Goal: Information Seeking & Learning: Learn about a topic

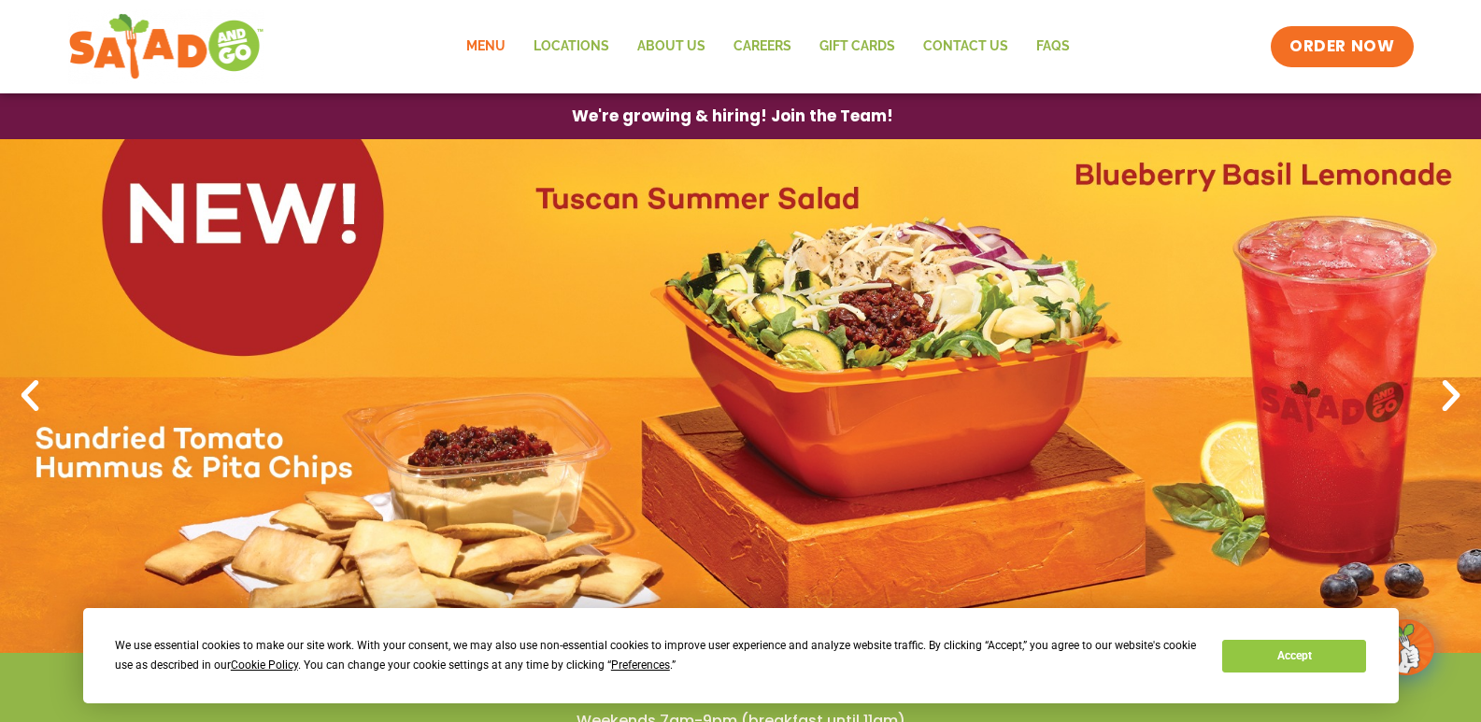
click at [471, 45] on link "Menu" at bounding box center [485, 46] width 67 height 43
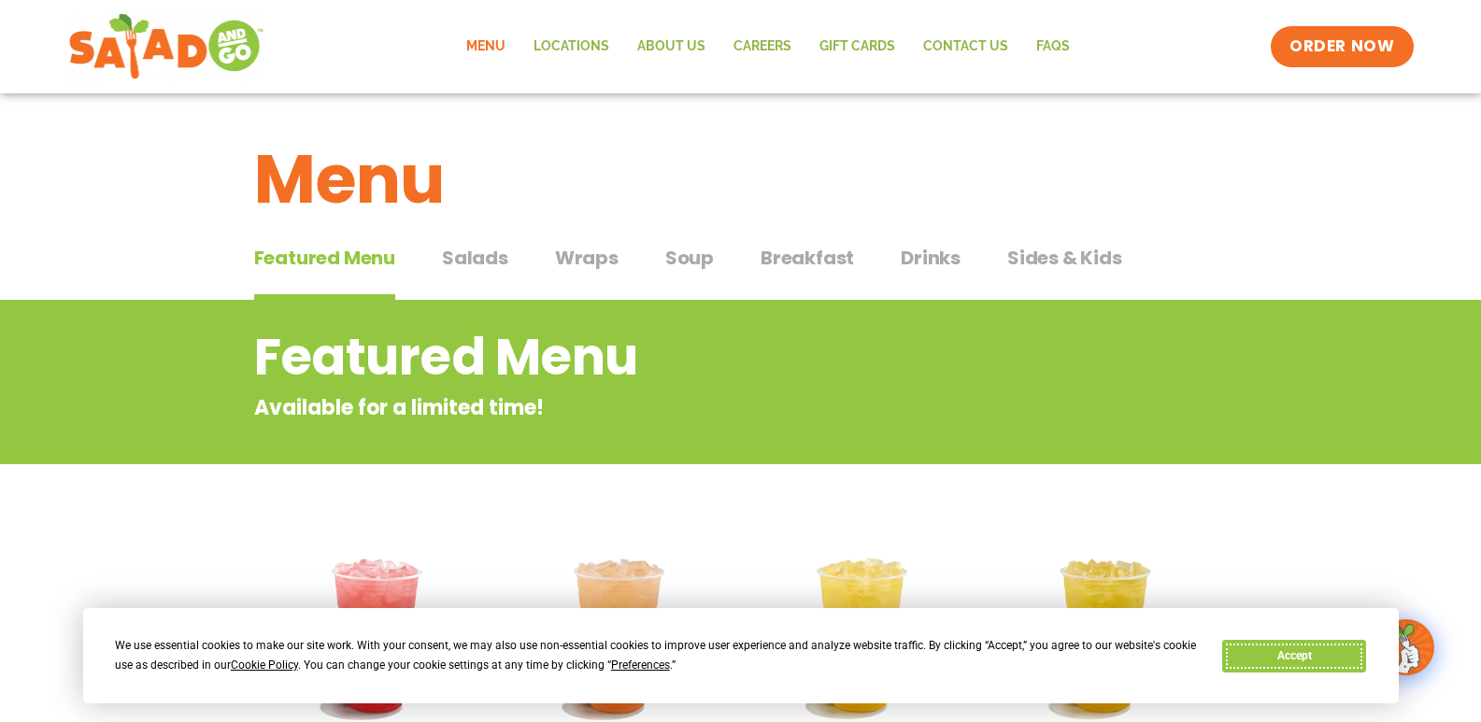
click at [1260, 652] on button "Accept" at bounding box center [1294, 656] width 144 height 33
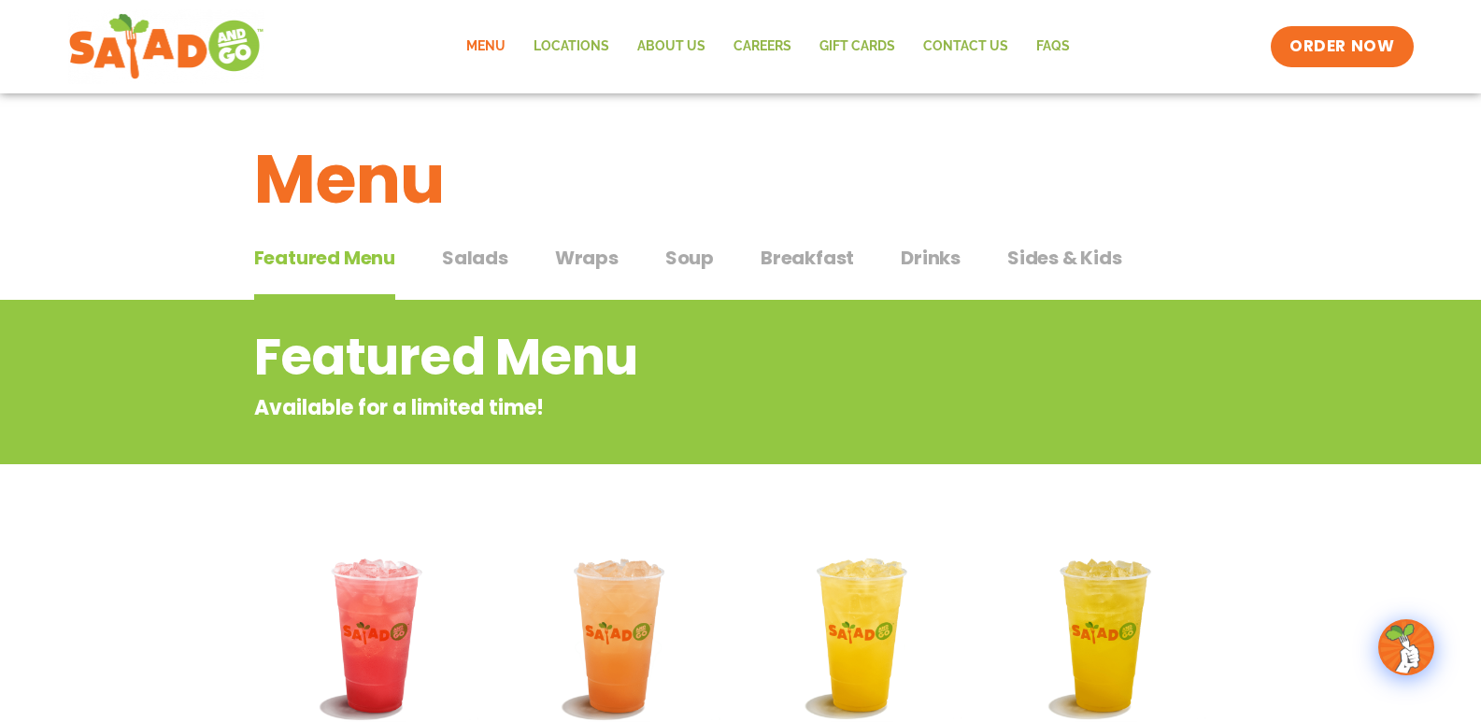
click at [612, 269] on span "Wraps" at bounding box center [587, 258] width 64 height 28
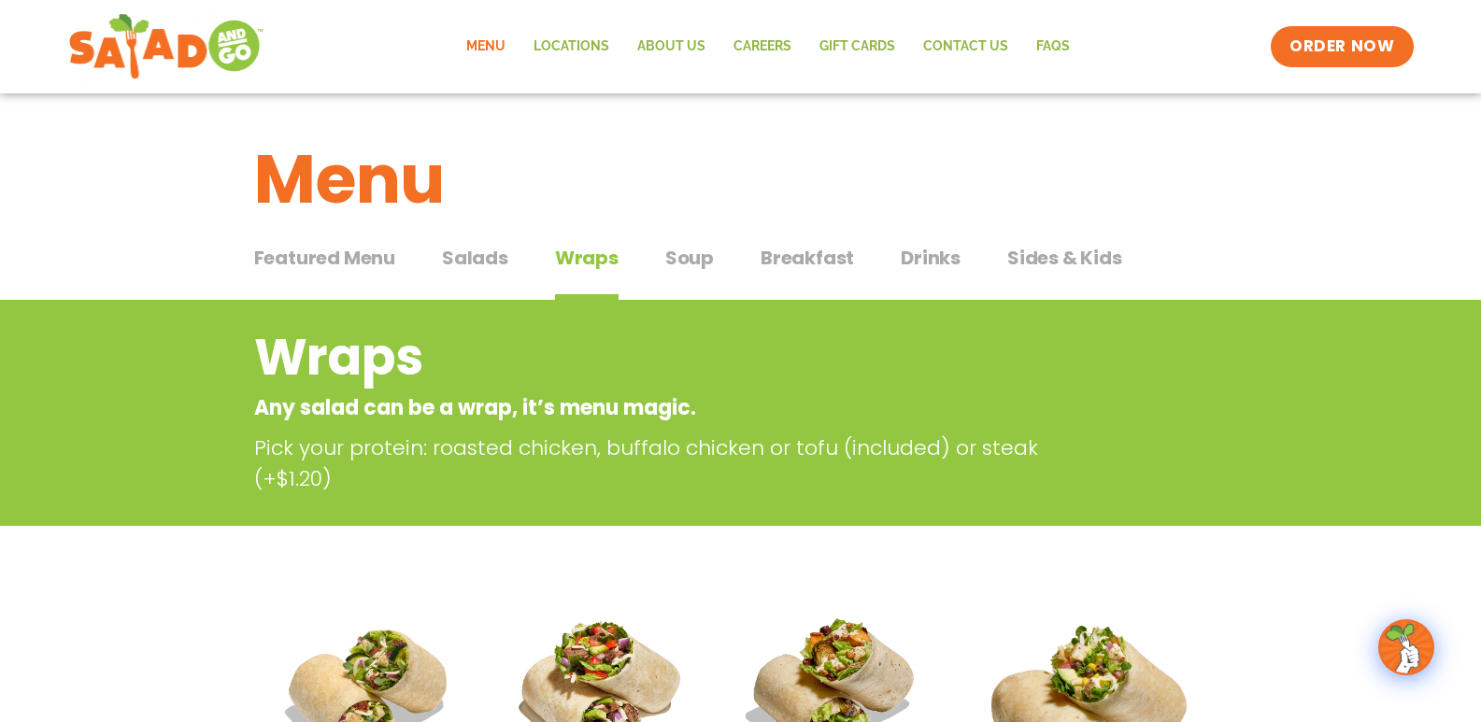
click at [684, 266] on span "Soup" at bounding box center [689, 258] width 49 height 28
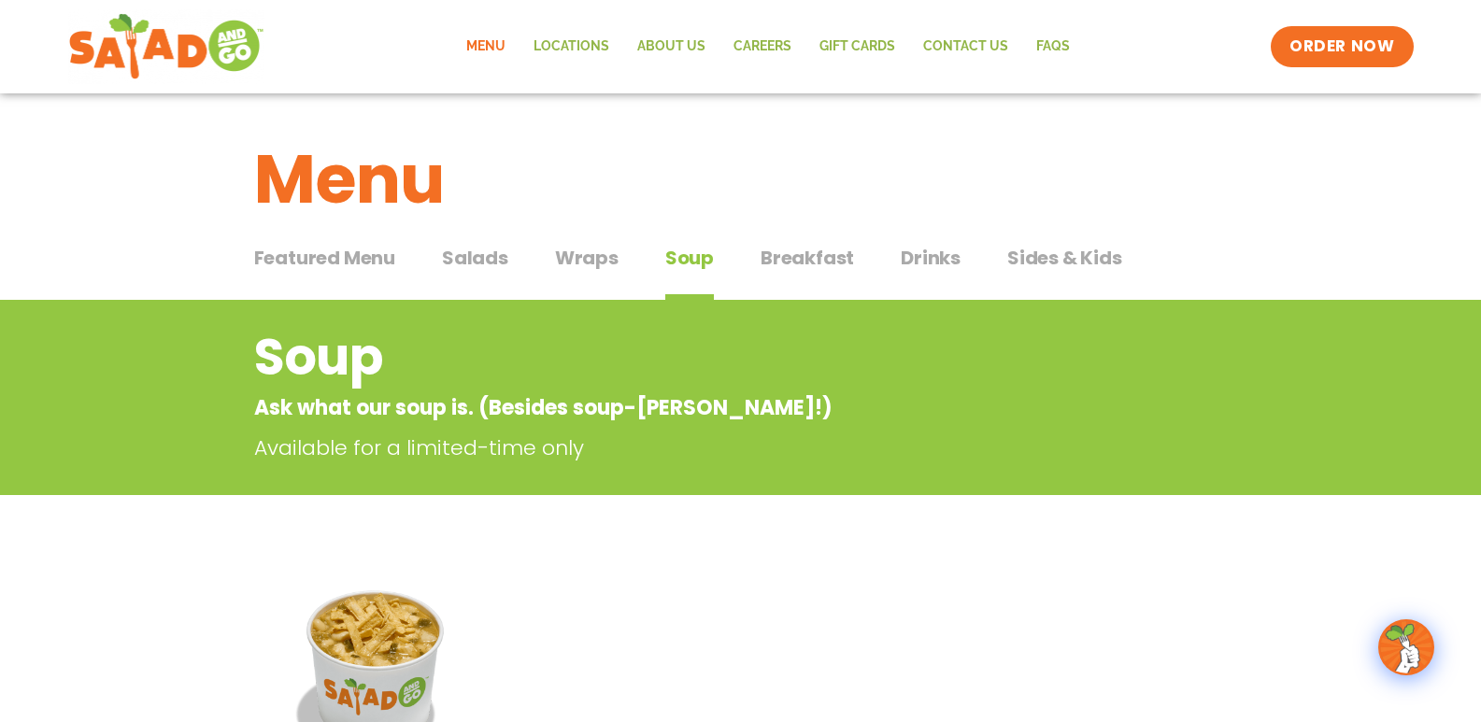
click at [485, 259] on span "Salads" at bounding box center [475, 258] width 66 height 28
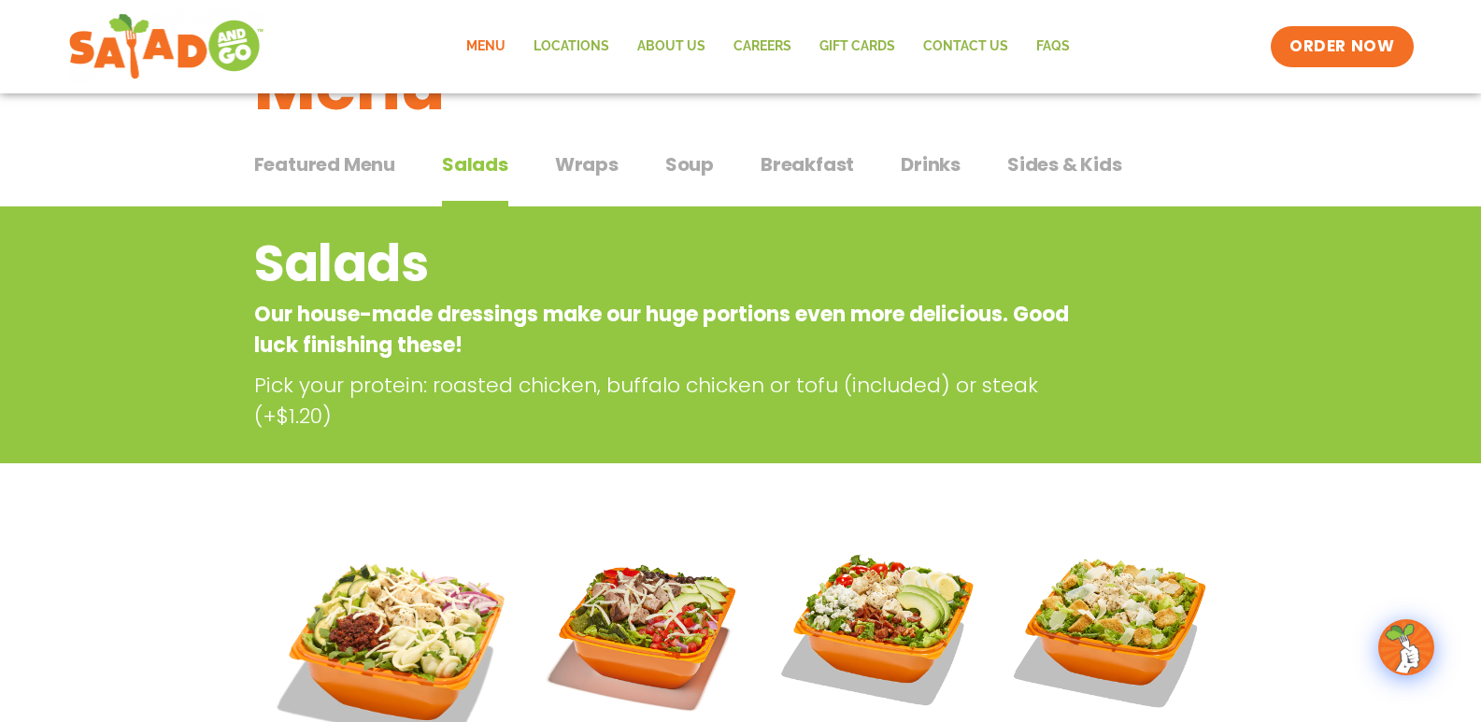
scroll to position [187, 0]
